Goal: Task Accomplishment & Management: Manage account settings

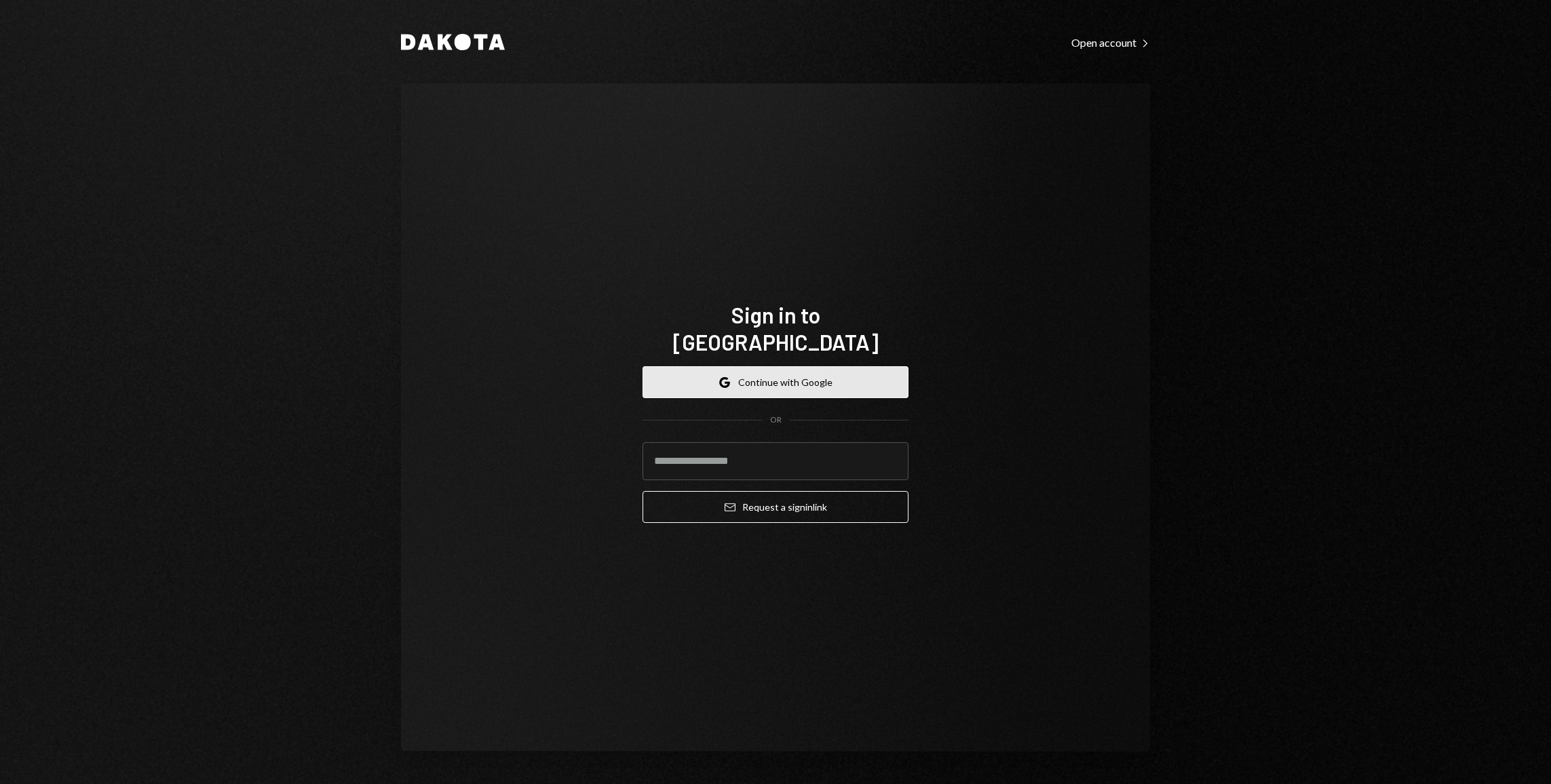
click at [824, 371] on button "Google Continue with Google" at bounding box center [775, 382] width 266 height 32
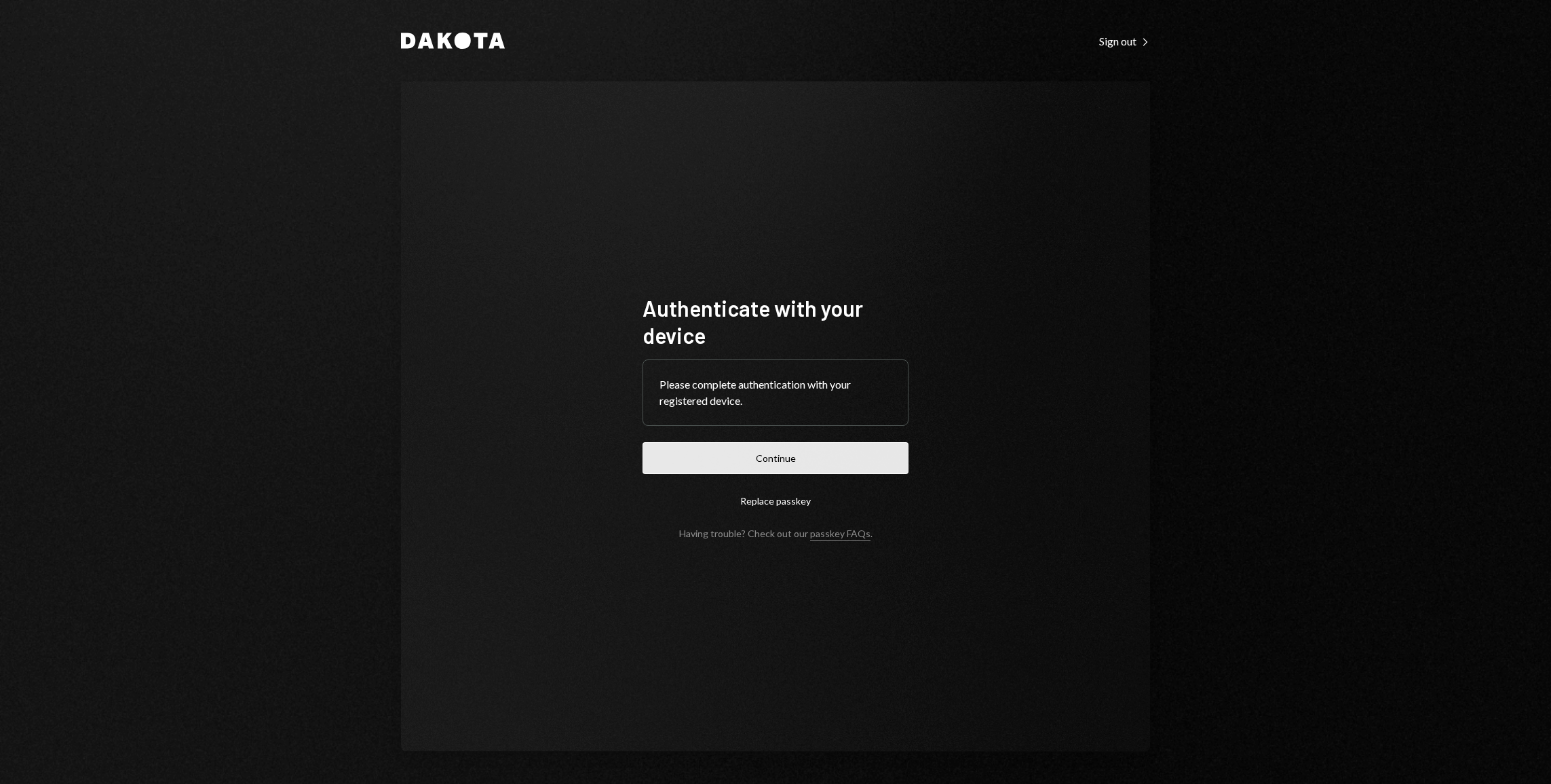
click at [832, 448] on button "Continue" at bounding box center [775, 458] width 266 height 32
